Goal: Information Seeking & Learning: Learn about a topic

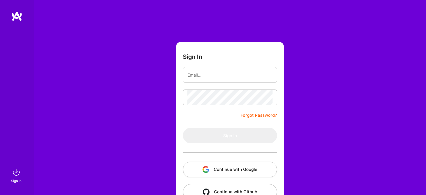
scroll to position [16, 0]
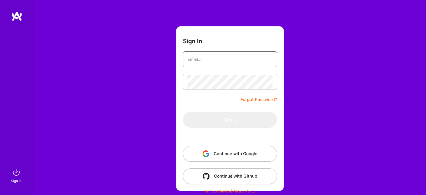
click at [207, 59] on input "email" at bounding box center [229, 59] width 85 height 14
type input "robrunka@sprintbased.com"
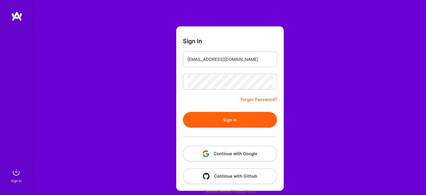
click at [225, 118] on button "Sign In" at bounding box center [230, 120] width 94 height 16
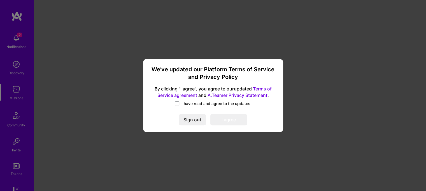
click at [175, 100] on div "We’ve updated our Platform Terms of Service and Privacy Policy By clicking "I a…" at bounding box center [213, 95] width 136 height 68
click at [177, 106] on label "I have read and agree to the updates." at bounding box center [213, 104] width 77 height 6
click at [0, 0] on input "I have read and agree to the updates." at bounding box center [0, 0] width 0 height 0
click at [235, 119] on button "I agree" at bounding box center [228, 119] width 37 height 11
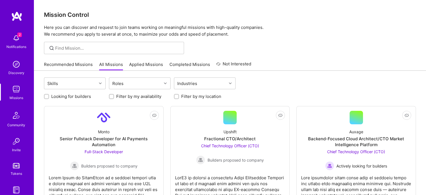
click at [411, 65] on div "Recommended Missions All Missions Applied Missions Completed Missions Not Inter…" at bounding box center [230, 64] width 372 height 12
click at [145, 45] on input at bounding box center [117, 48] width 125 height 6
type input "groovelogic"
click at [5, 36] on div "2 Notifications" at bounding box center [16, 40] width 35 height 19
click at [10, 38] on div "2 Notifications Discovery Missions Community Invite Tokens A.Guide" at bounding box center [17, 116] width 34 height 170
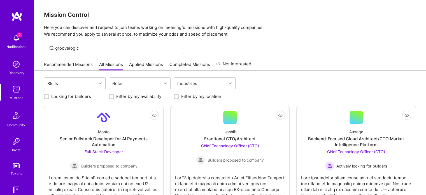
click at [11, 38] on img at bounding box center [16, 37] width 11 height 11
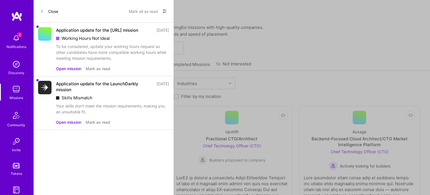
click at [95, 125] on button "Mark as read" at bounding box center [98, 122] width 25 height 6
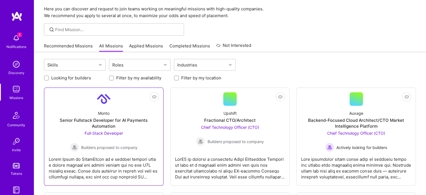
scroll to position [28, 0]
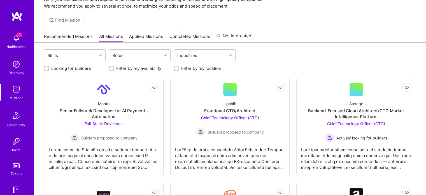
click at [402, 58] on div "Skills Roles Industries" at bounding box center [230, 55] width 372 height 13
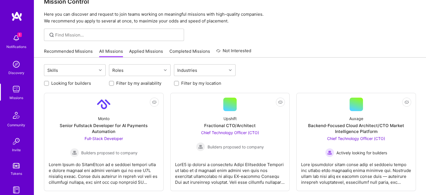
scroll to position [0, 0]
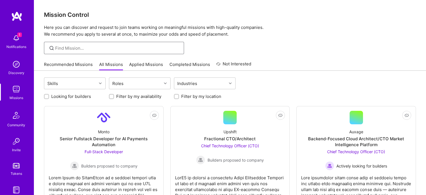
click at [76, 45] on input at bounding box center [117, 48] width 125 height 6
type input "groovelogic"
click at [75, 62] on link "Recommended Missions" at bounding box center [68, 65] width 49 height 9
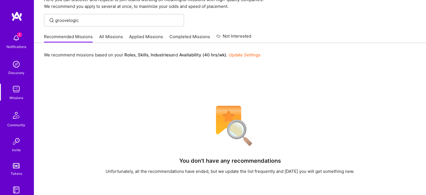
scroll to position [28, 0]
click at [106, 34] on link "All Missions" at bounding box center [111, 37] width 24 height 9
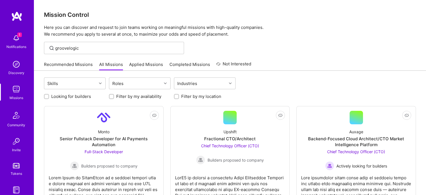
drag, startPoint x: 145, startPoint y: 70, endPoint x: 151, endPoint y: 62, distance: 10.2
click at [146, 69] on link "Applied Missions" at bounding box center [146, 65] width 34 height 9
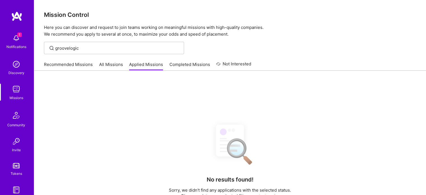
click at [202, 63] on link "Completed Missions" at bounding box center [190, 65] width 41 height 9
click at [242, 63] on link "Not Interested" at bounding box center [233, 66] width 35 height 10
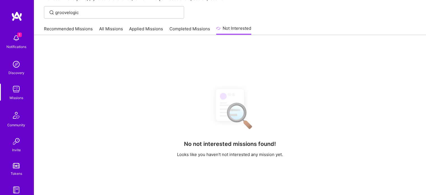
scroll to position [87, 0]
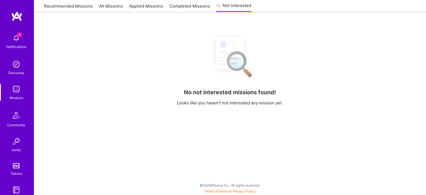
click at [11, 40] on img at bounding box center [16, 37] width 11 height 11
click at [18, 65] on img at bounding box center [16, 64] width 11 height 11
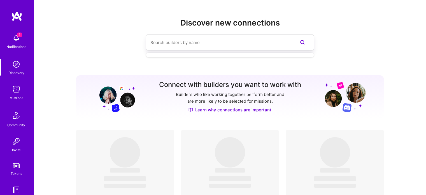
click at [156, 46] on input at bounding box center [218, 42] width 137 height 14
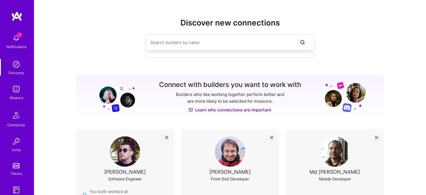
click at [169, 41] on input at bounding box center [218, 42] width 137 height 14
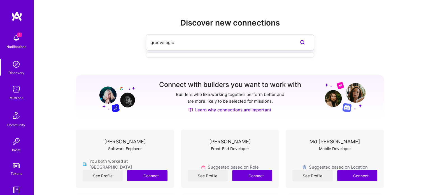
type input "groovelogic"
